Goal: Check status: Check status

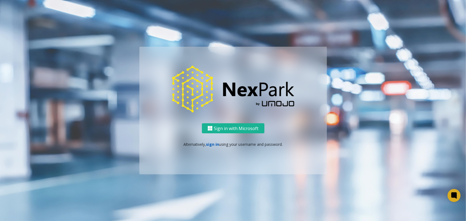
click at [214, 145] on link "sign in" at bounding box center [212, 144] width 13 height 5
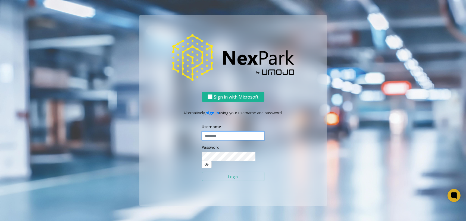
click at [220, 141] on input "text" at bounding box center [233, 135] width 62 height 9
type input "********"
click at [214, 175] on button "Login" at bounding box center [233, 176] width 62 height 9
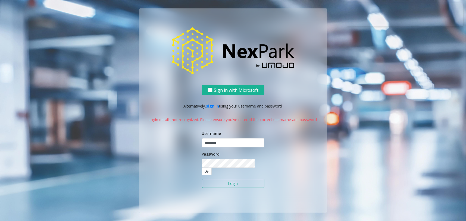
click at [227, 181] on button "Login" at bounding box center [233, 183] width 62 height 9
click at [232, 179] on button "Login" at bounding box center [233, 183] width 62 height 9
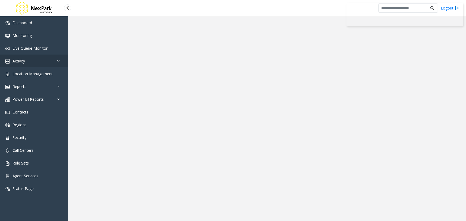
click at [51, 59] on link "Activity" at bounding box center [34, 61] width 68 height 13
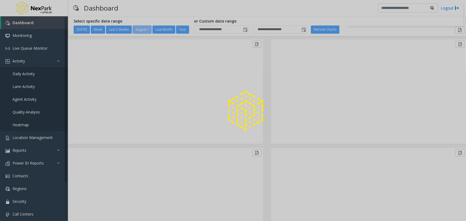
click at [36, 73] on div at bounding box center [233, 110] width 466 height 221
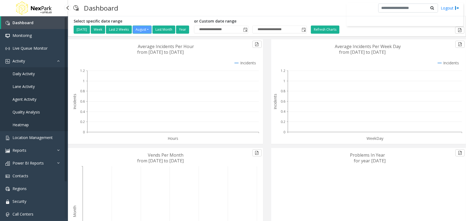
click at [41, 72] on link "Daily Activity" at bounding box center [34, 73] width 68 height 13
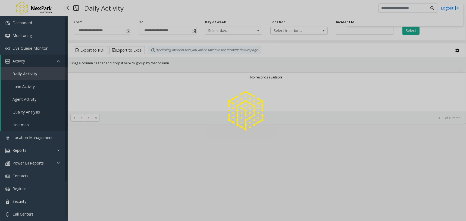
click at [38, 74] on div at bounding box center [233, 110] width 466 height 221
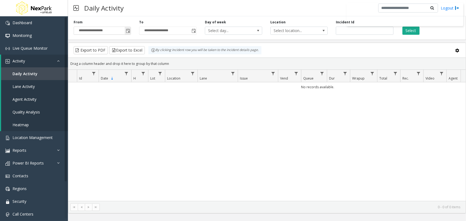
click at [126, 31] on span "Toggle popup" at bounding box center [128, 31] width 4 height 4
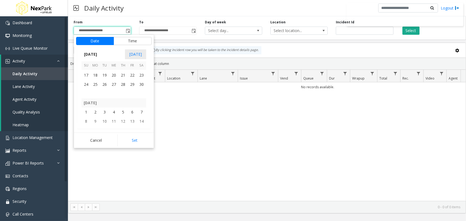
click at [116, 81] on span "27" at bounding box center [113, 84] width 9 height 9
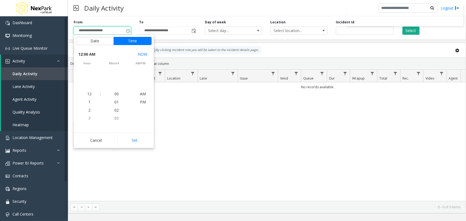
scroll to position [95876, 0]
click at [138, 141] on button "Set" at bounding box center [134, 140] width 34 height 12
type input "**********"
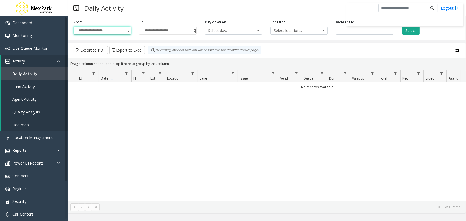
click at [422, 37] on div "**********" at bounding box center [267, 27] width 398 height 26
click at [414, 32] on button "Select" at bounding box center [410, 31] width 17 height 8
